Goal: Use online tool/utility: Utilize a website feature to perform a specific function

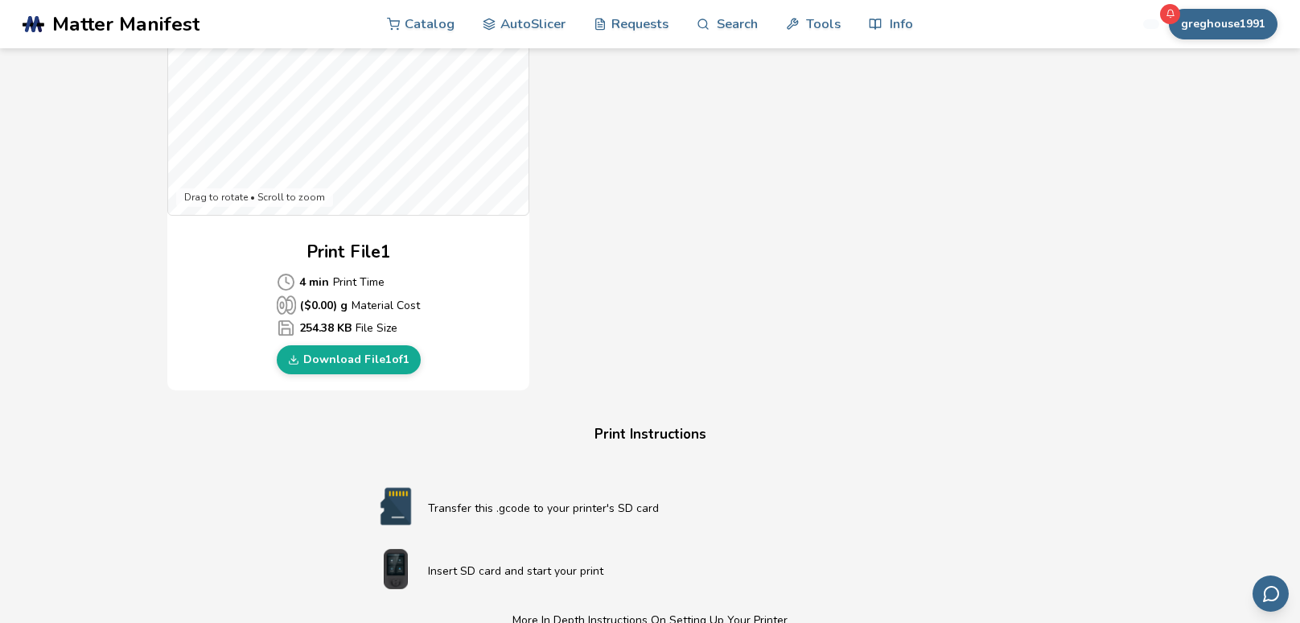
click at [97, 279] on div "Download Your Print File Expedition Logo Keychain All Print Files Created By: a…" at bounding box center [650, 234] width 1248 height 1525
click at [539, 19] on link "AutoSlicer" at bounding box center [524, 23] width 83 height 48
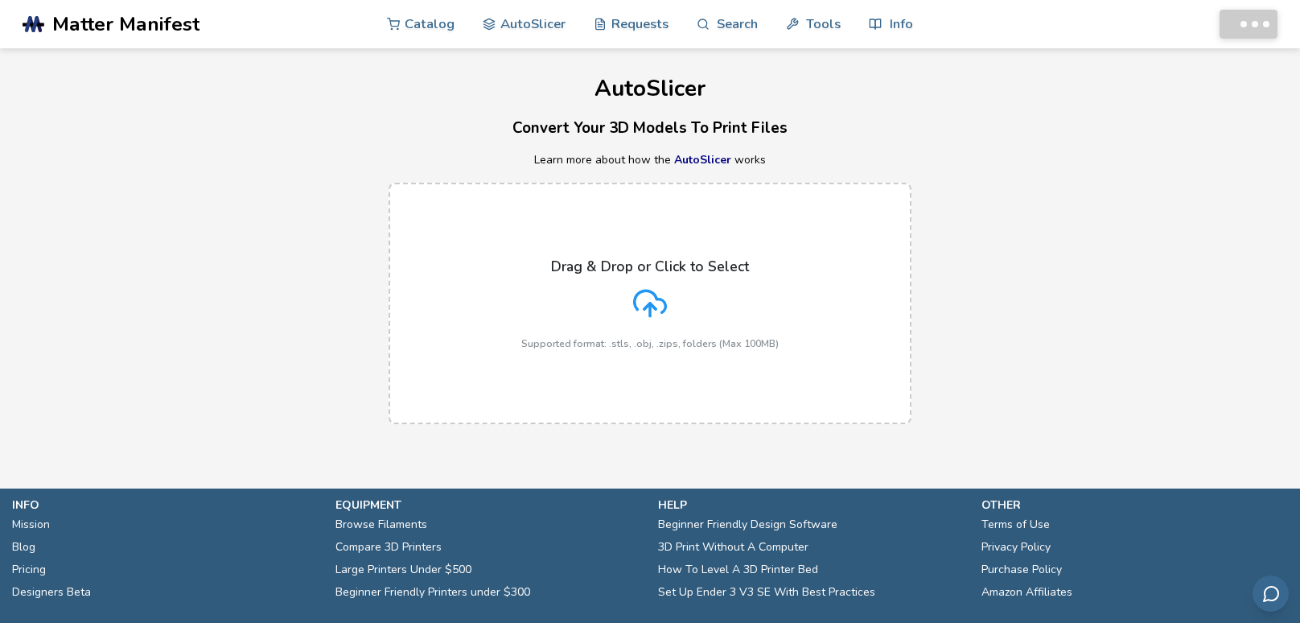
click at [636, 296] on icon at bounding box center [650, 301] width 31 height 22
click at [0, 0] on input "Drag & Drop or Click to Select Supported format: .stls, .obj, .zips, folders (M…" at bounding box center [0, 0] width 0 height 0
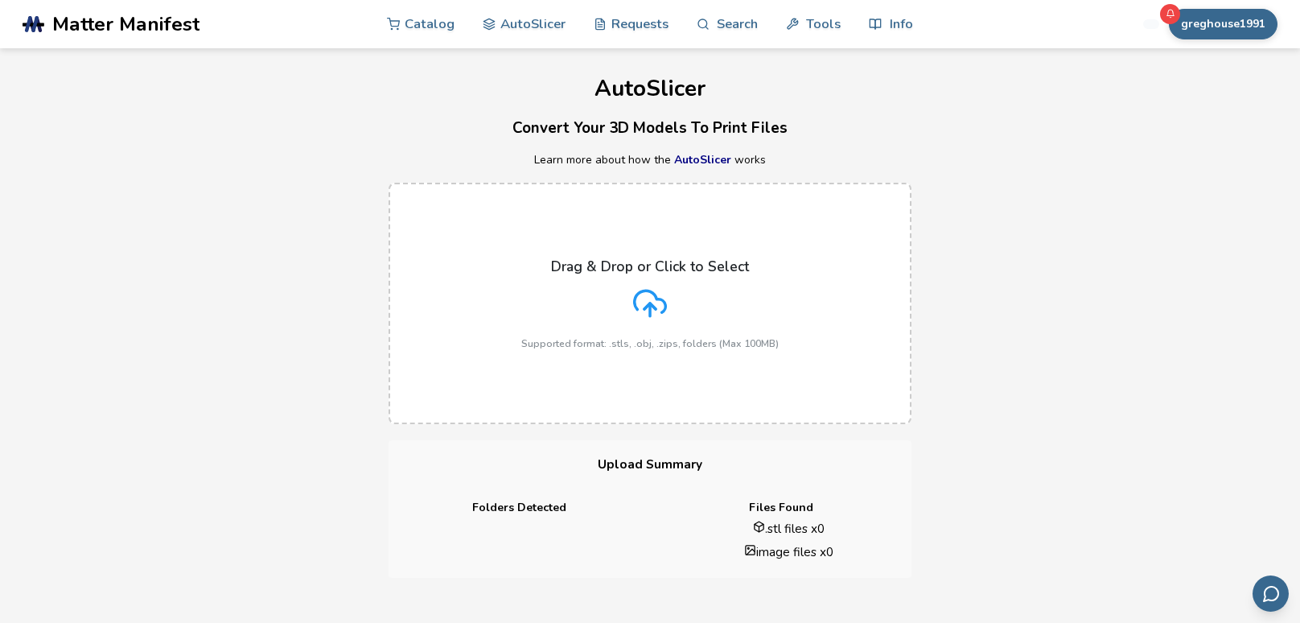
click at [303, 122] on h3 "Convert Your 3D Models To Print Files" at bounding box center [650, 128] width 1300 height 25
click at [685, 325] on div "Drag & Drop or Click to Select Supported format: .stls, .obj, .zips, folders (M…" at bounding box center [649, 303] width 257 height 91
click at [0, 0] on input "Drag & Drop or Click to Select Supported format: .stls, .obj, .zips, folders (M…" at bounding box center [0, 0] width 0 height 0
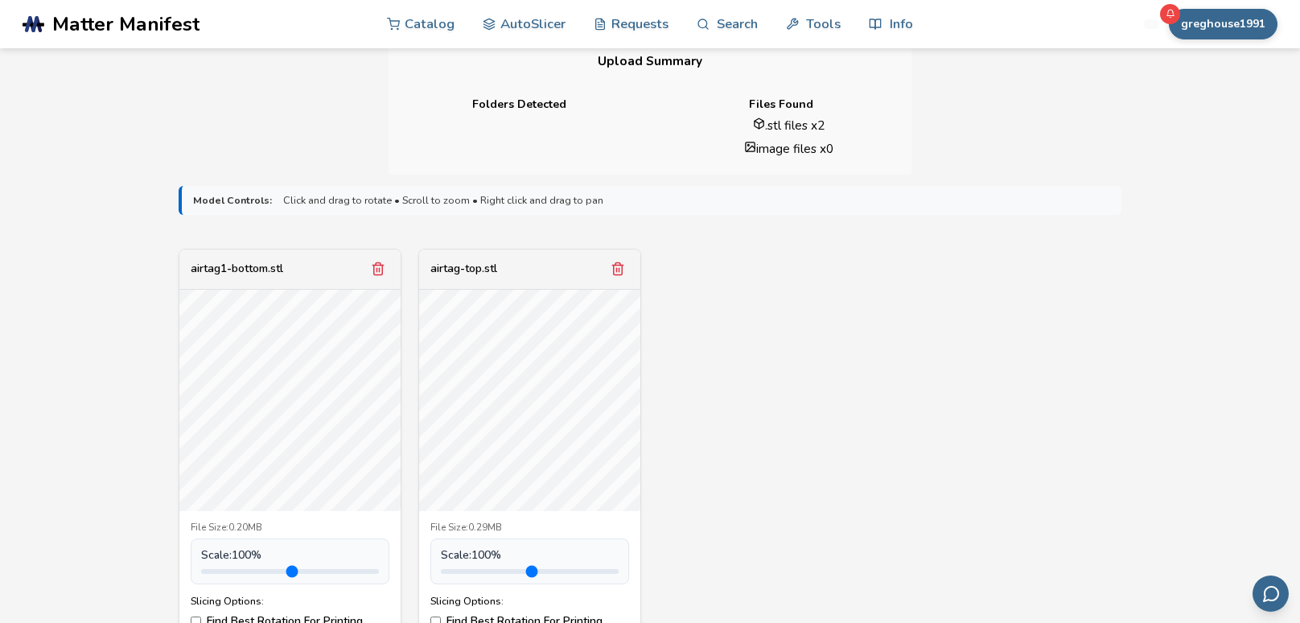
scroll to position [410, 0]
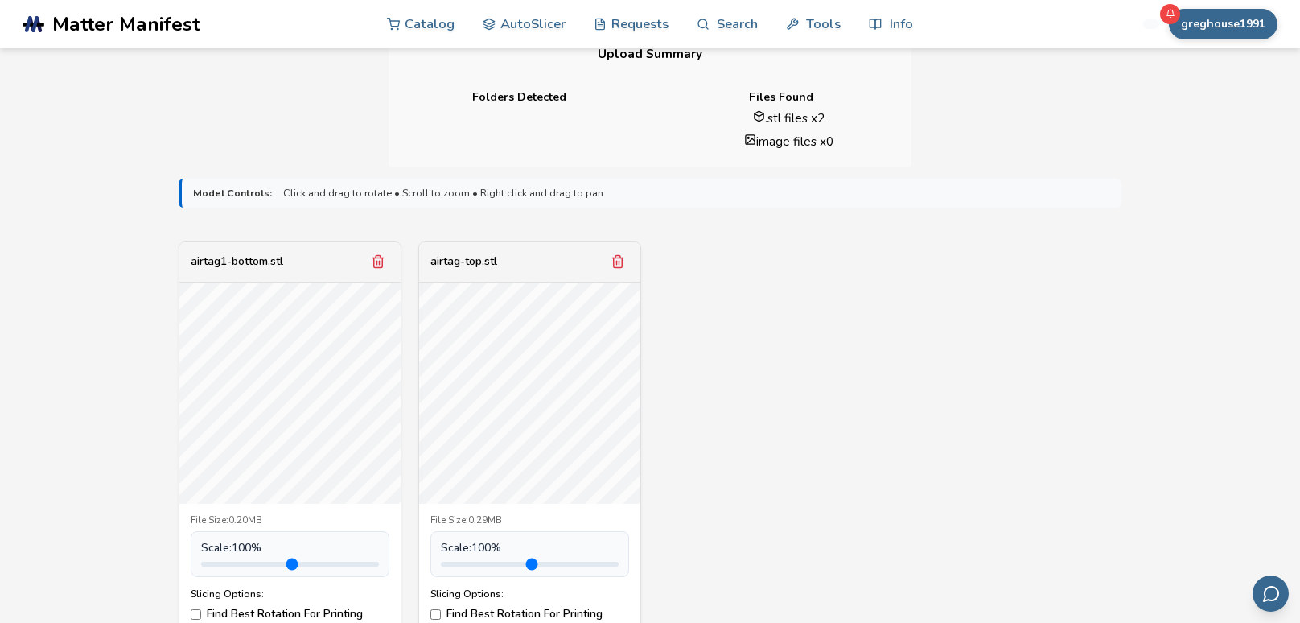
drag, startPoint x: 1048, startPoint y: 440, endPoint x: 1037, endPoint y: 425, distance: 19.0
click at [1037, 425] on div "airtag1-bottom.stl File Size: 0.20MB Scale: 100 % Slicing Options: Find Best Ro…" at bounding box center [650, 455] width 943 height 429
click at [848, 459] on div "airtag1-bottom.stl File Size: 0.20MB Scale: 100 % Slicing Options: Find Best Ro…" at bounding box center [650, 455] width 943 height 429
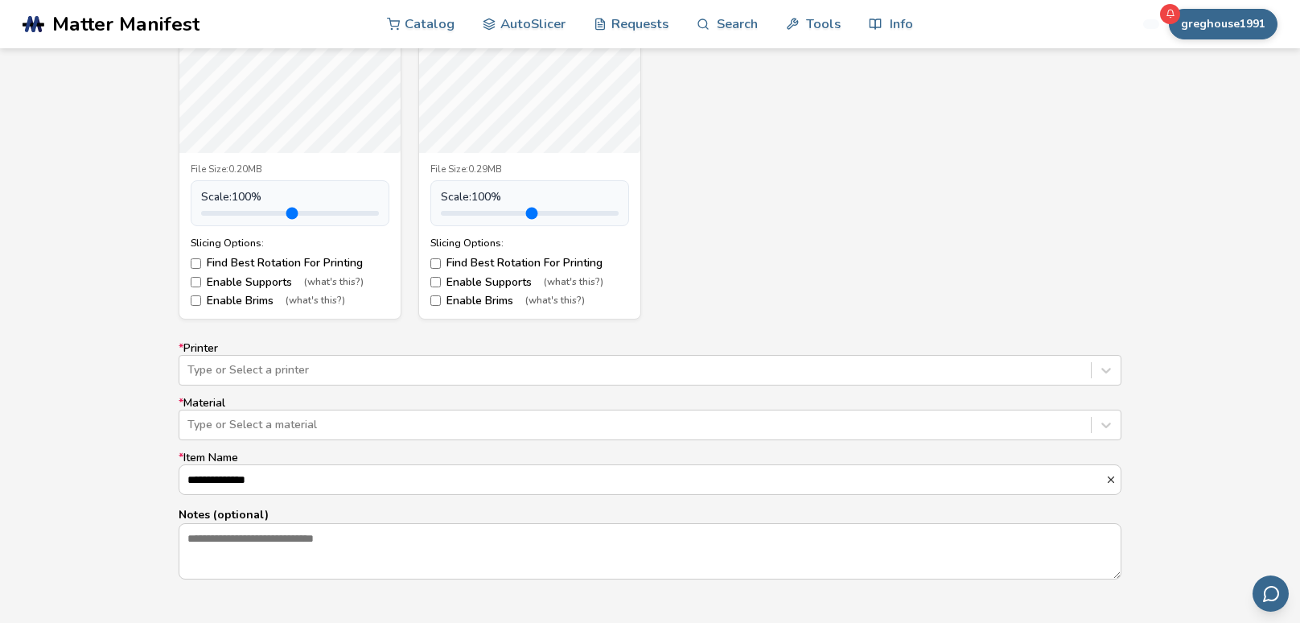
scroll to position [760, 0]
click at [786, 360] on div "Type or Select a printer" at bounding box center [634, 371] width 911 height 23
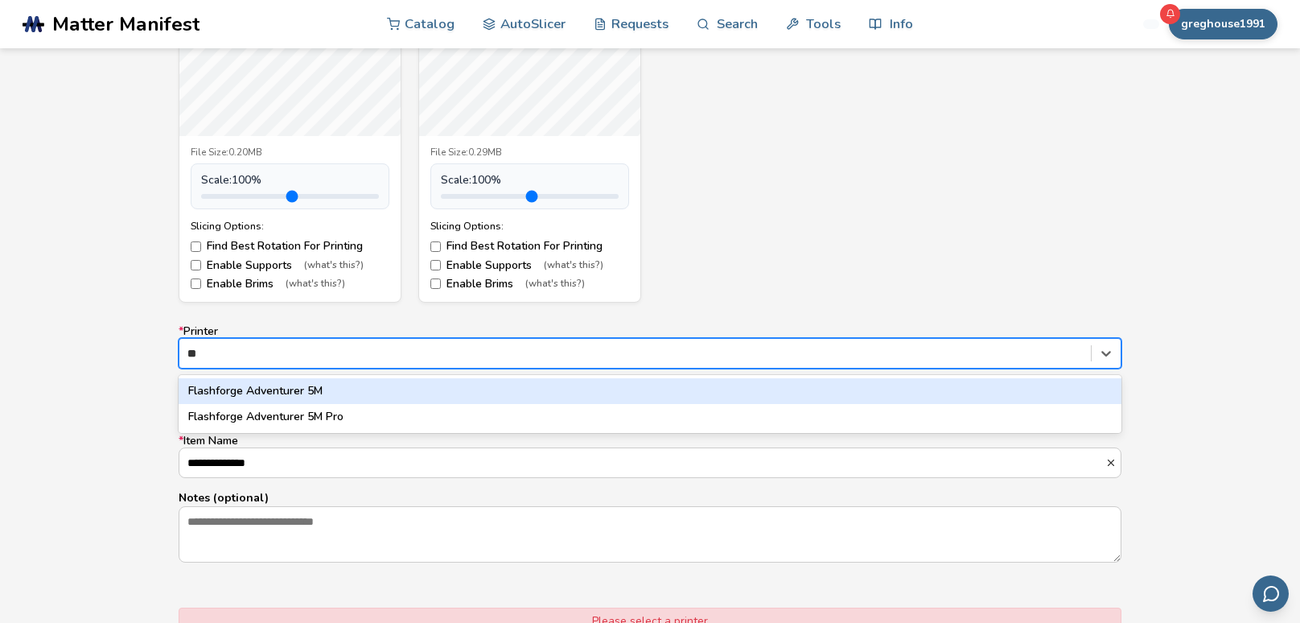
type input "***"
click at [523, 393] on div "Flashforge Adventurer 5M" at bounding box center [650, 391] width 943 height 26
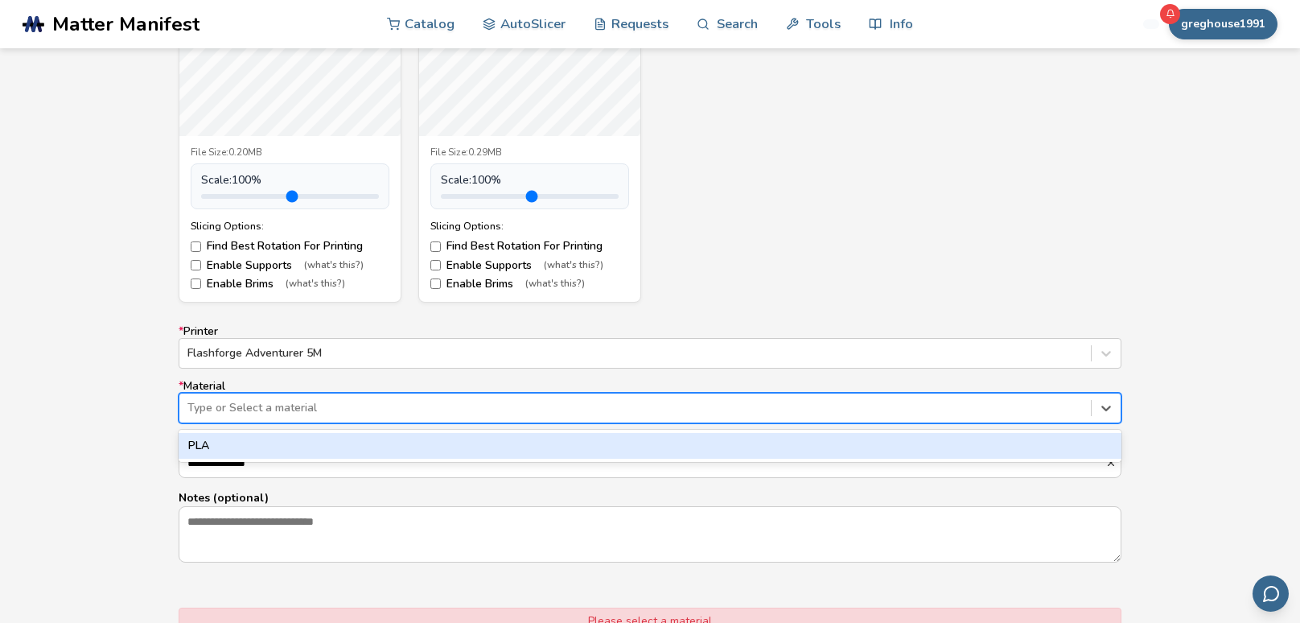
click at [506, 413] on div at bounding box center [634, 408] width 895 height 16
click at [496, 447] on div "PLA" at bounding box center [650, 446] width 943 height 26
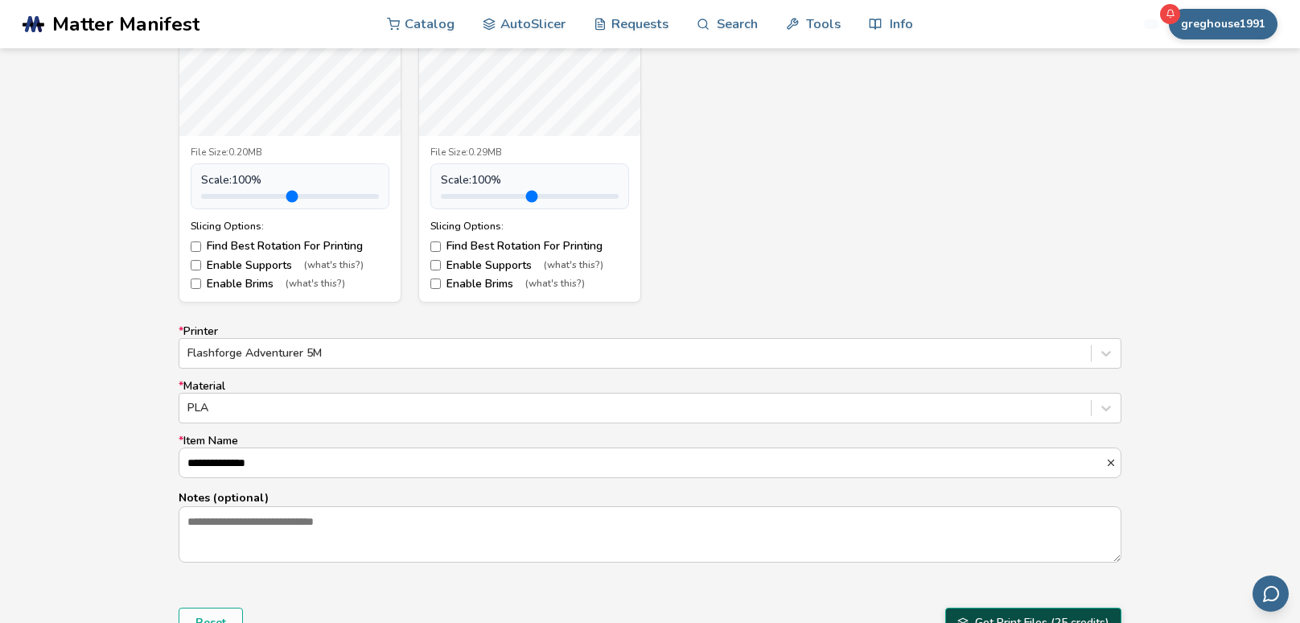
click at [1048, 613] on button "Get Print Files (25 credits)" at bounding box center [1033, 622] width 176 height 31
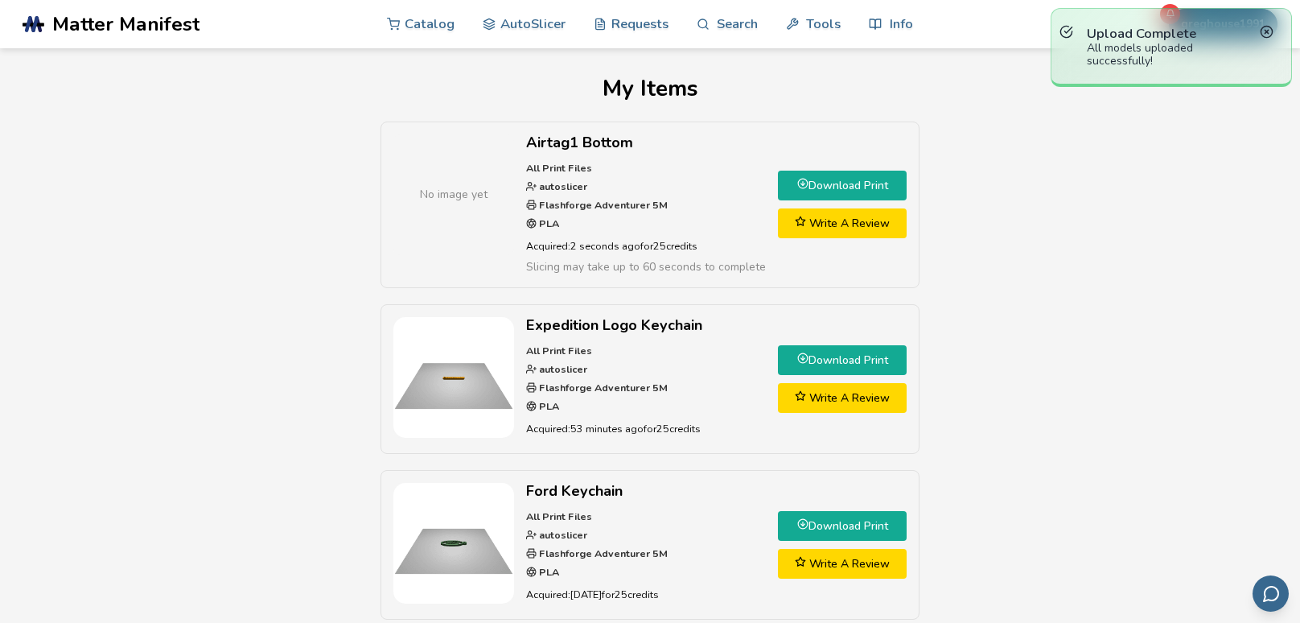
click at [833, 191] on link "Download Print" at bounding box center [842, 186] width 129 height 30
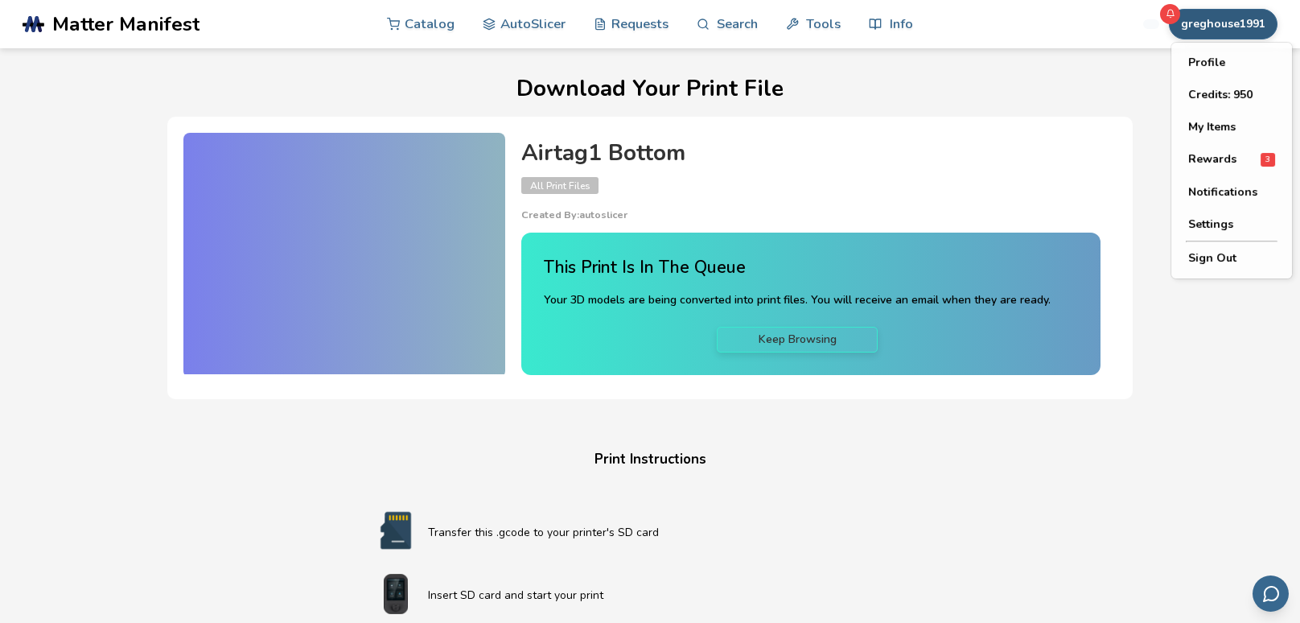
click at [1205, 35] on button "greghouse1991" at bounding box center [1223, 24] width 109 height 31
click at [1211, 138] on button "My Items" at bounding box center [1231, 127] width 113 height 32
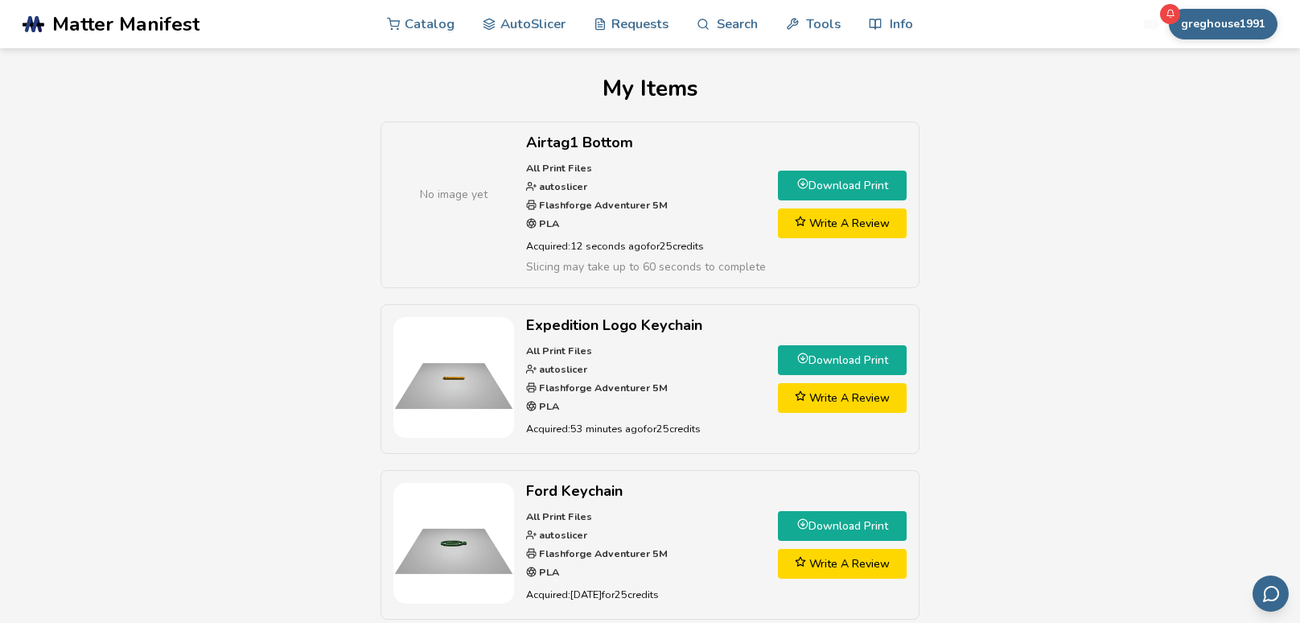
click at [821, 186] on link "Download Print" at bounding box center [842, 186] width 129 height 30
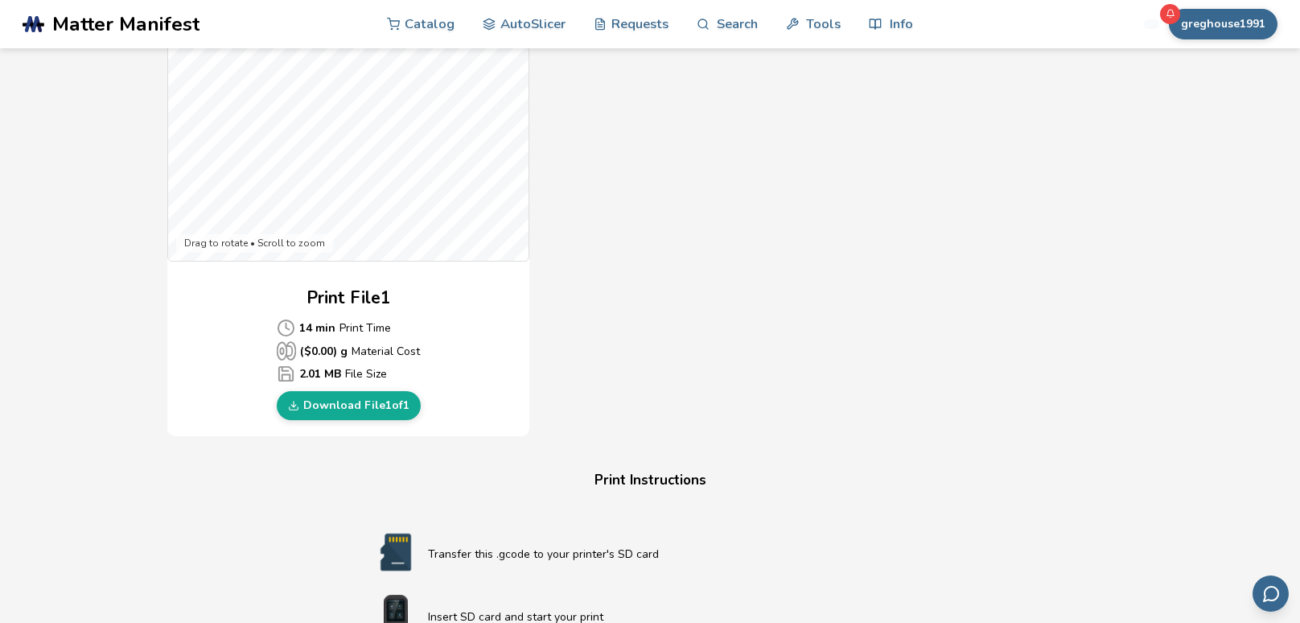
scroll to position [573, 0]
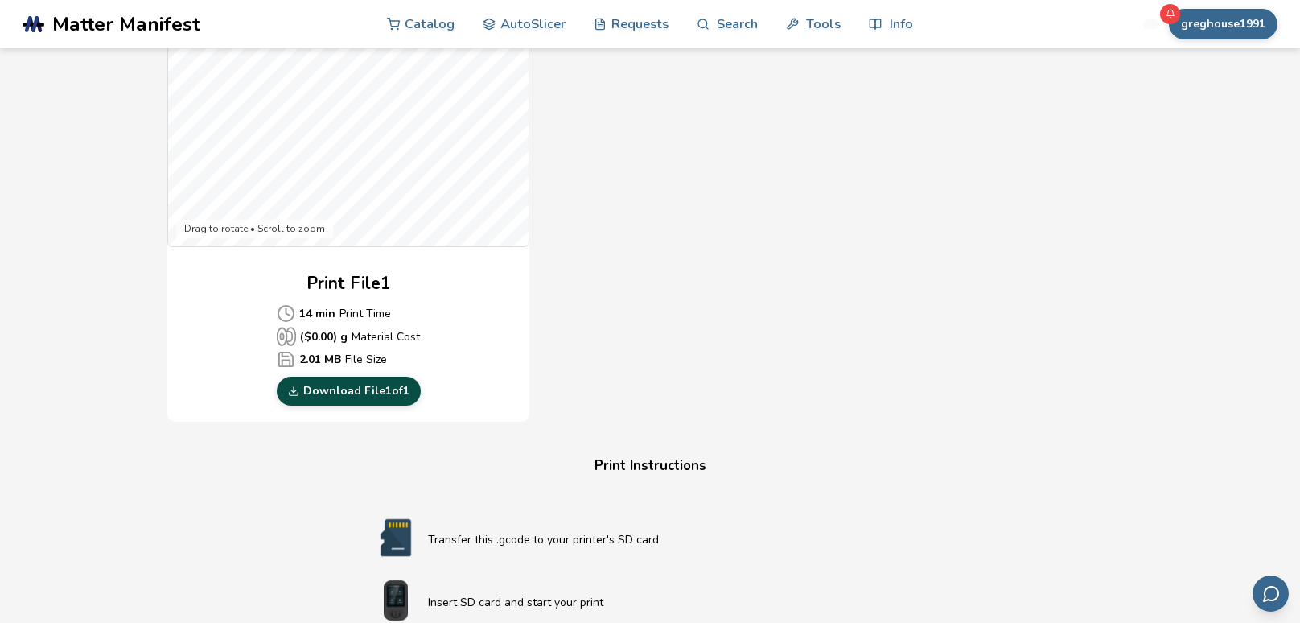
click at [353, 386] on link "Download File 1 of 1" at bounding box center [349, 390] width 144 height 29
click at [119, 297] on div "Download Your Print File Airtag1 Bottom All Print Files Created By: autoslicer …" at bounding box center [650, 266] width 1248 height 1525
